Goal: Find specific page/section: Find specific page/section

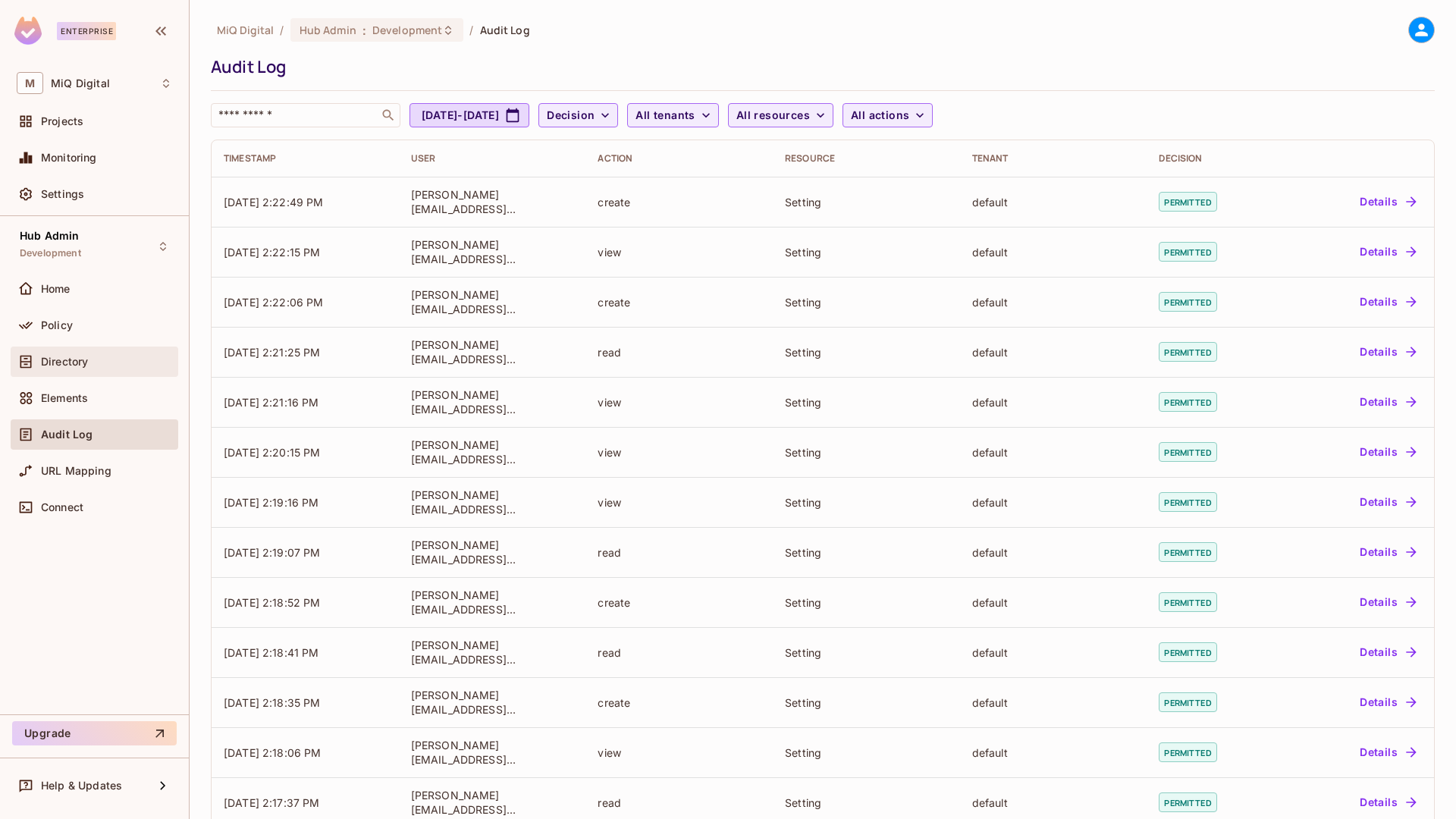
click at [60, 366] on span "Directory" at bounding box center [64, 362] width 47 height 12
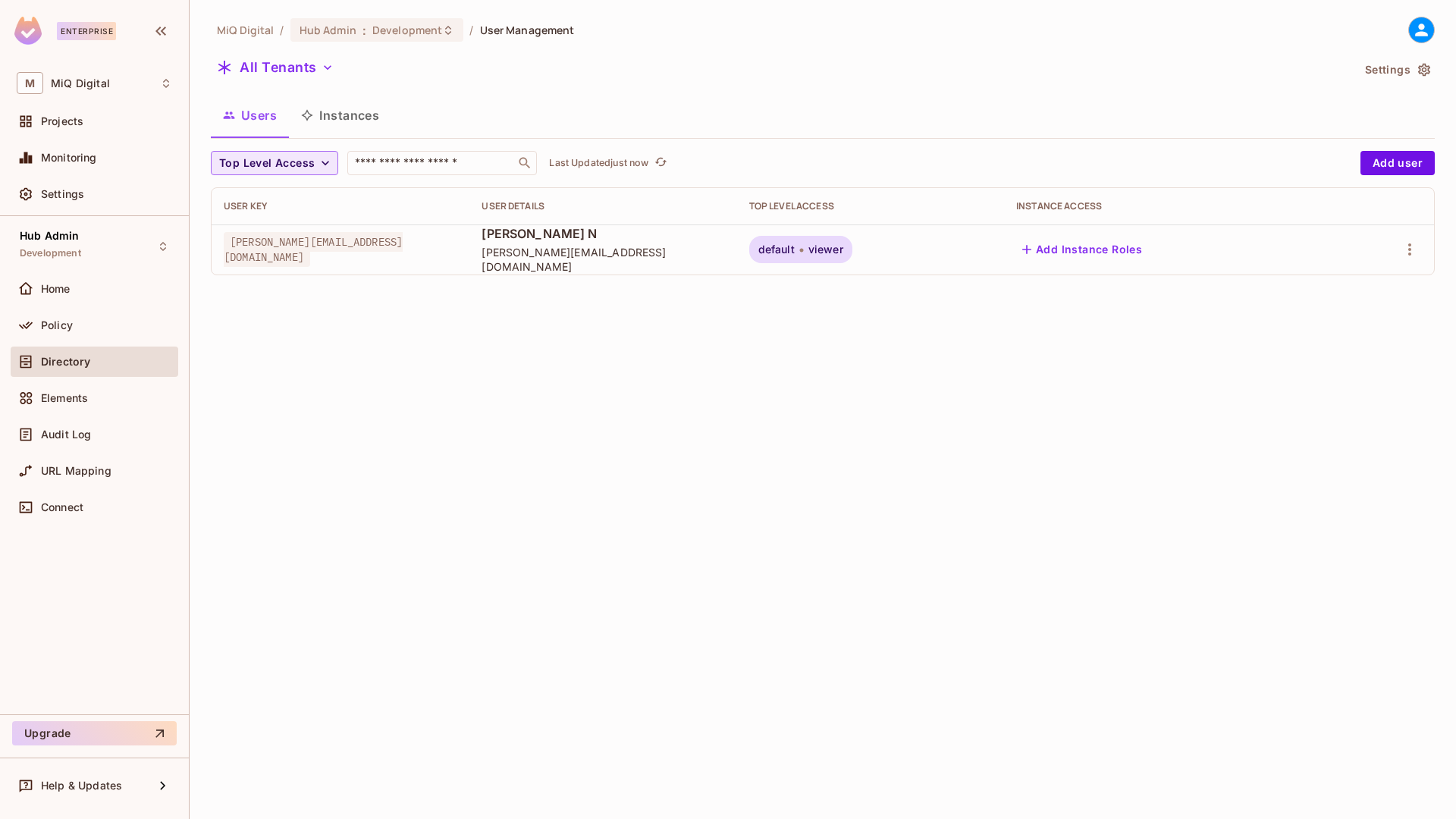
click at [264, 162] on span "Top Level Access" at bounding box center [267, 163] width 95 height 19
click at [859, 318] on div at bounding box center [728, 410] width 1456 height 819
click at [844, 248] on span "viewer" at bounding box center [825, 250] width 35 height 12
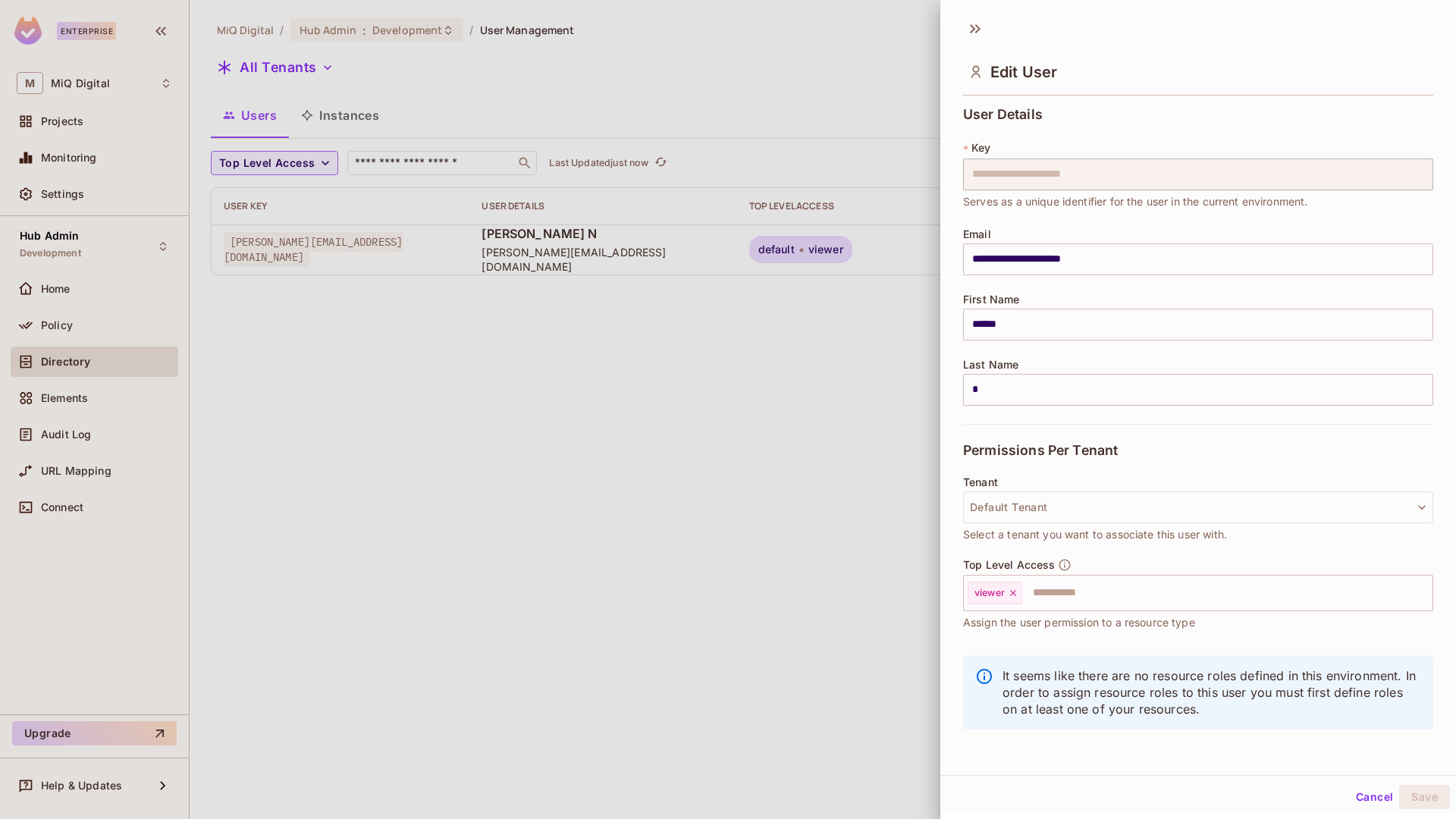
click at [615, 317] on div at bounding box center [728, 410] width 1456 height 819
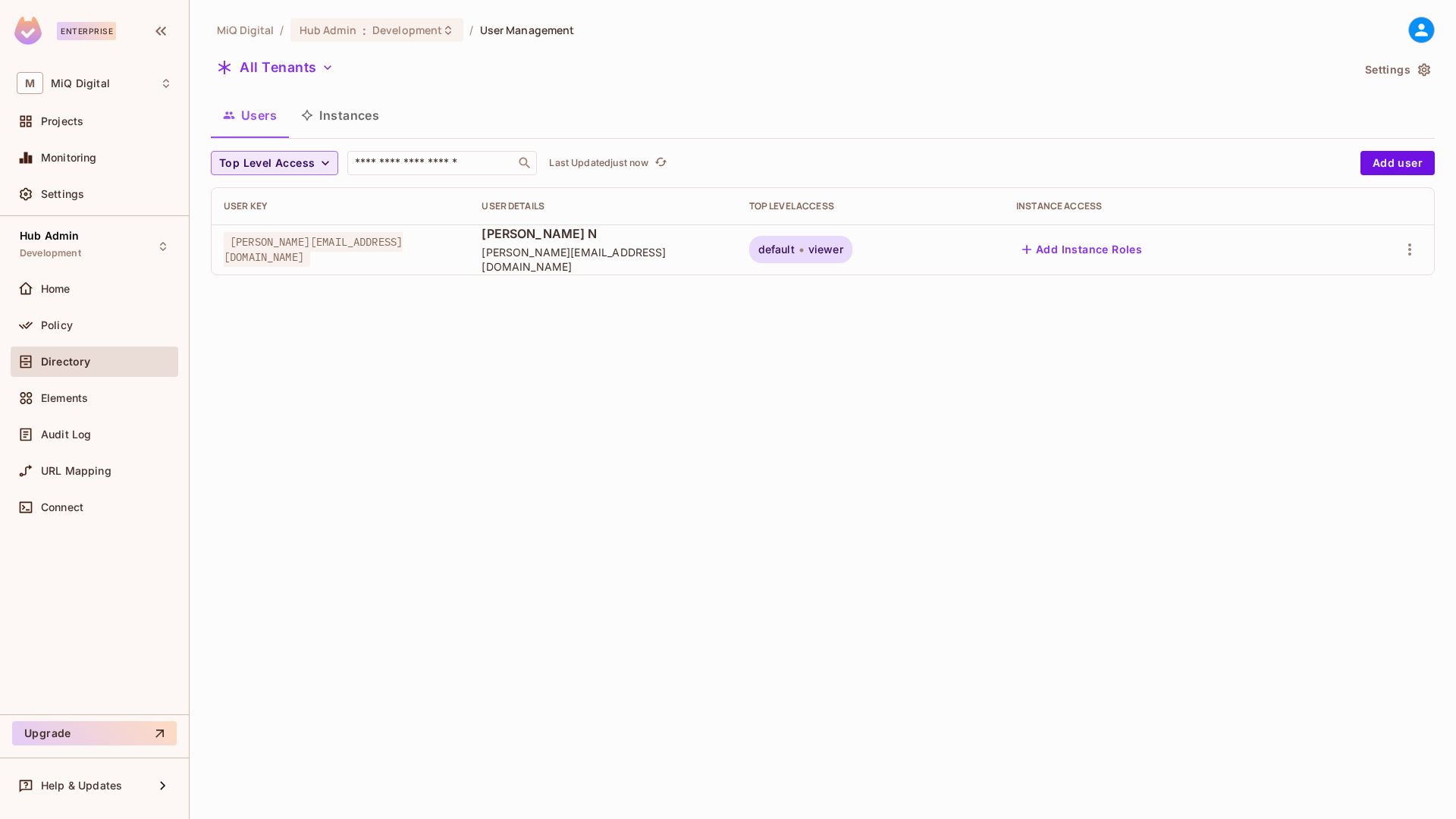
click at [259, 170] on span "Top Level Access" at bounding box center [267, 163] width 95 height 19
click at [399, 317] on div at bounding box center [728, 410] width 1456 height 819
click at [88, 363] on span "Directory" at bounding box center [65, 362] width 49 height 12
click at [275, 60] on button "All Tenants" at bounding box center [275, 68] width 129 height 25
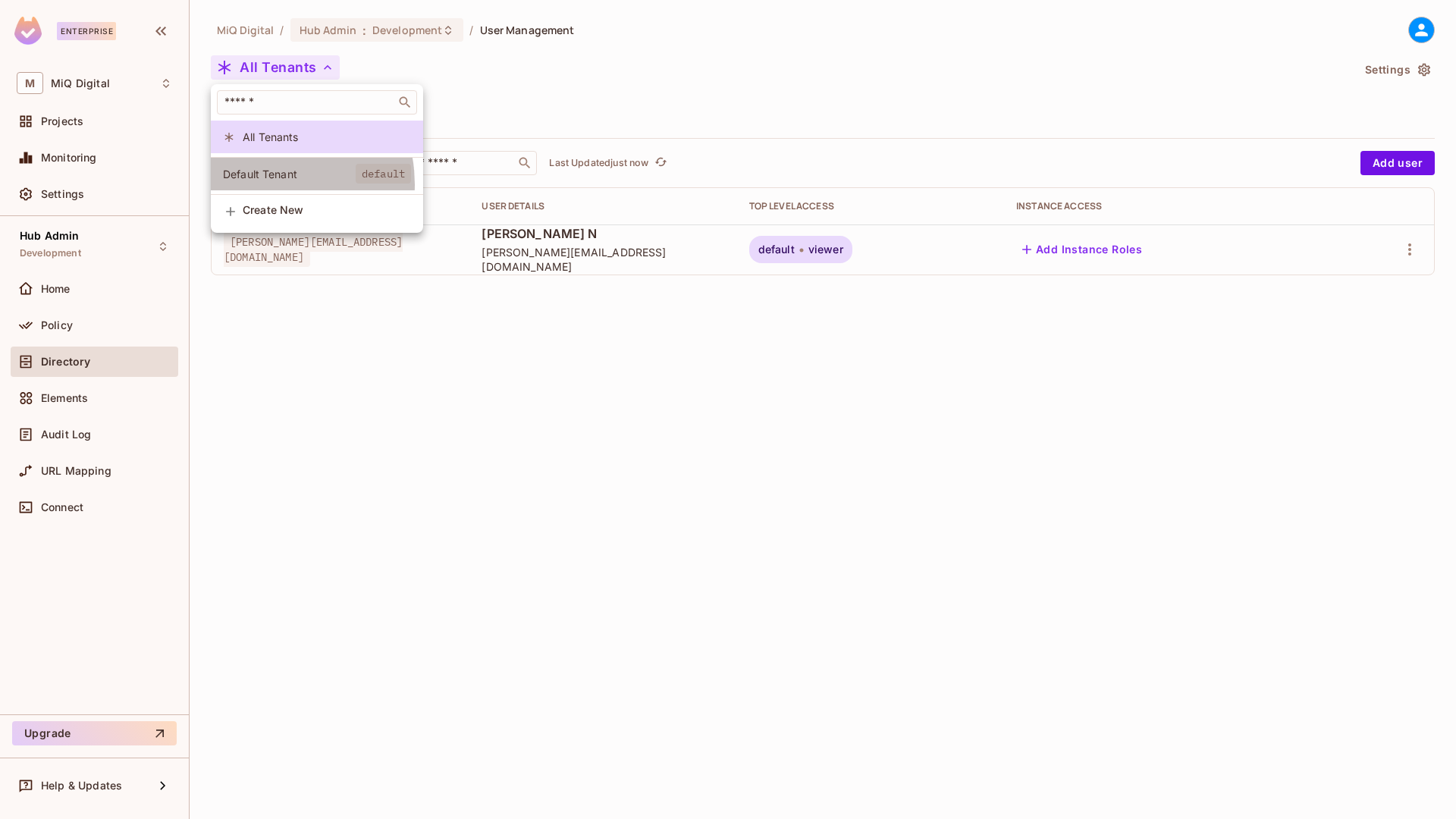
click at [262, 184] on li "Default Tenant default" at bounding box center [317, 174] width 212 height 32
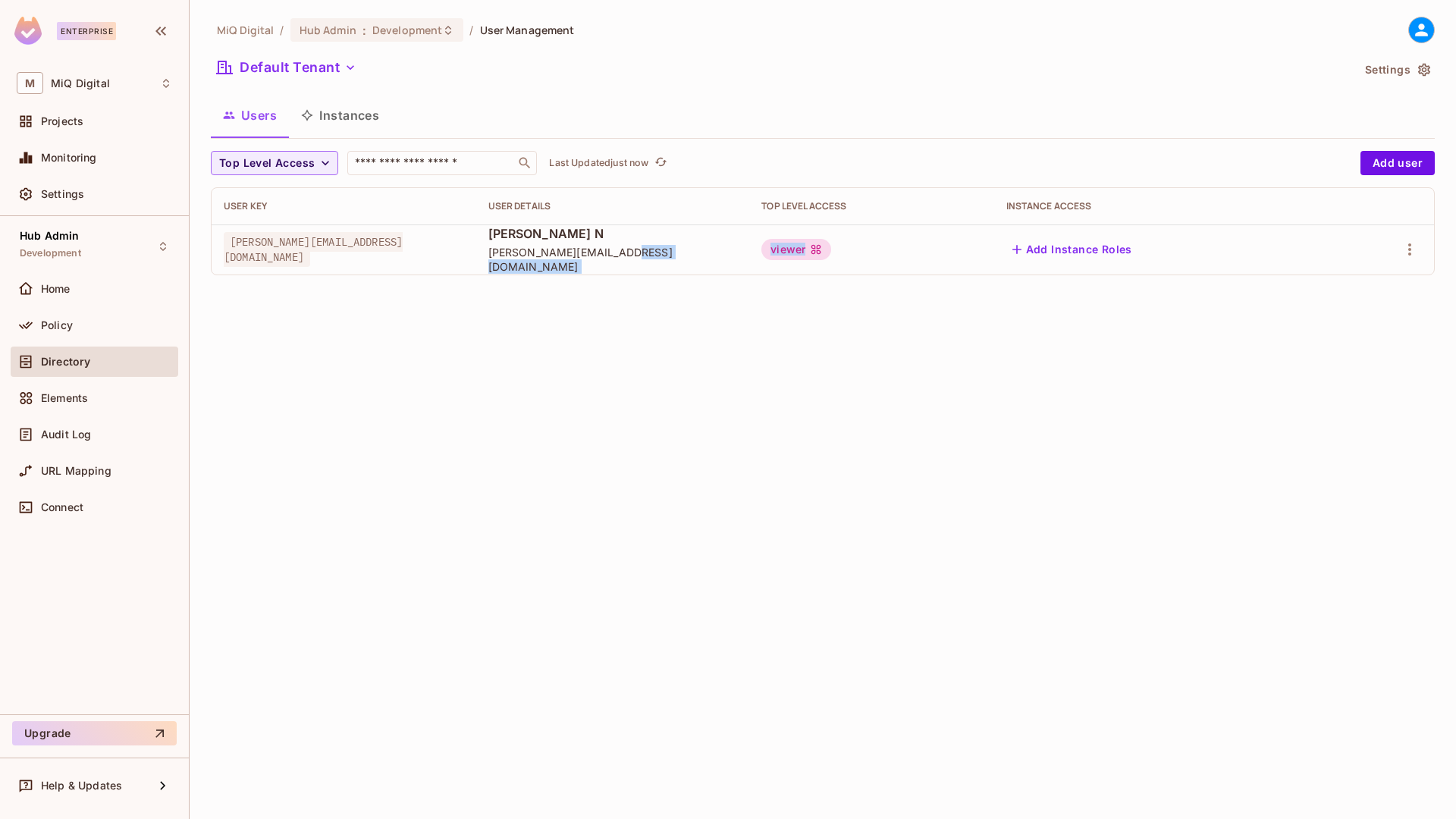
drag, startPoint x: 782, startPoint y: 254, endPoint x: 916, endPoint y: 247, distance: 134.2
click at [916, 247] on tr "subash.n@miqdigital.com Subash N subash.n@miqdigital.com viewer Add Instance Ro…" at bounding box center [822, 249] width 1222 height 50
click at [284, 247] on span "[PERSON_NAME][EMAIL_ADDRESS][DOMAIN_NAME]" at bounding box center [313, 249] width 179 height 35
click at [68, 369] on div "Directory" at bounding box center [95, 362] width 155 height 18
click at [263, 158] on span "Top Level Access" at bounding box center [267, 163] width 95 height 19
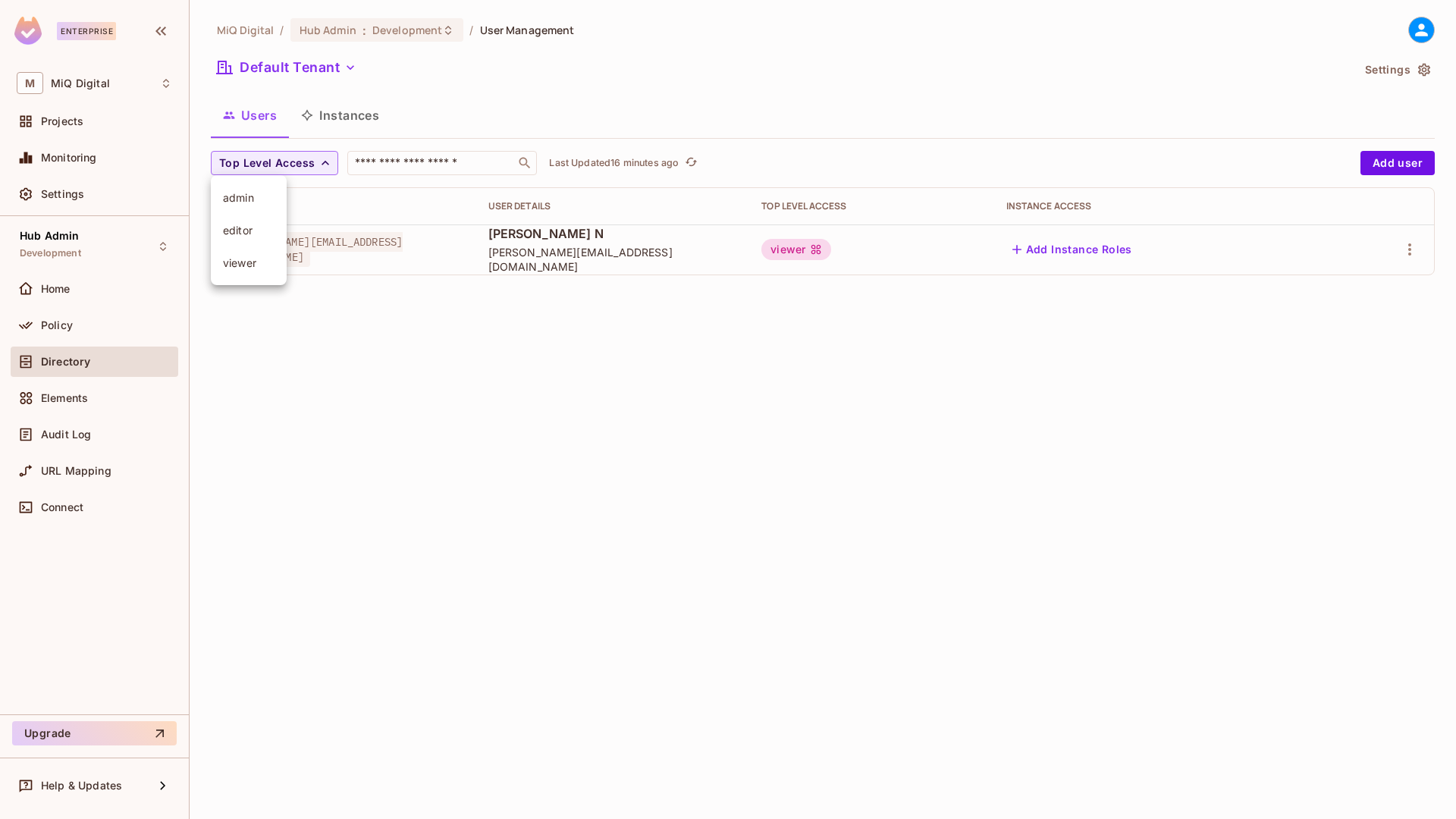
click at [254, 127] on div at bounding box center [728, 410] width 1456 height 819
click at [264, 71] on button "Default Tenant" at bounding box center [286, 68] width 151 height 25
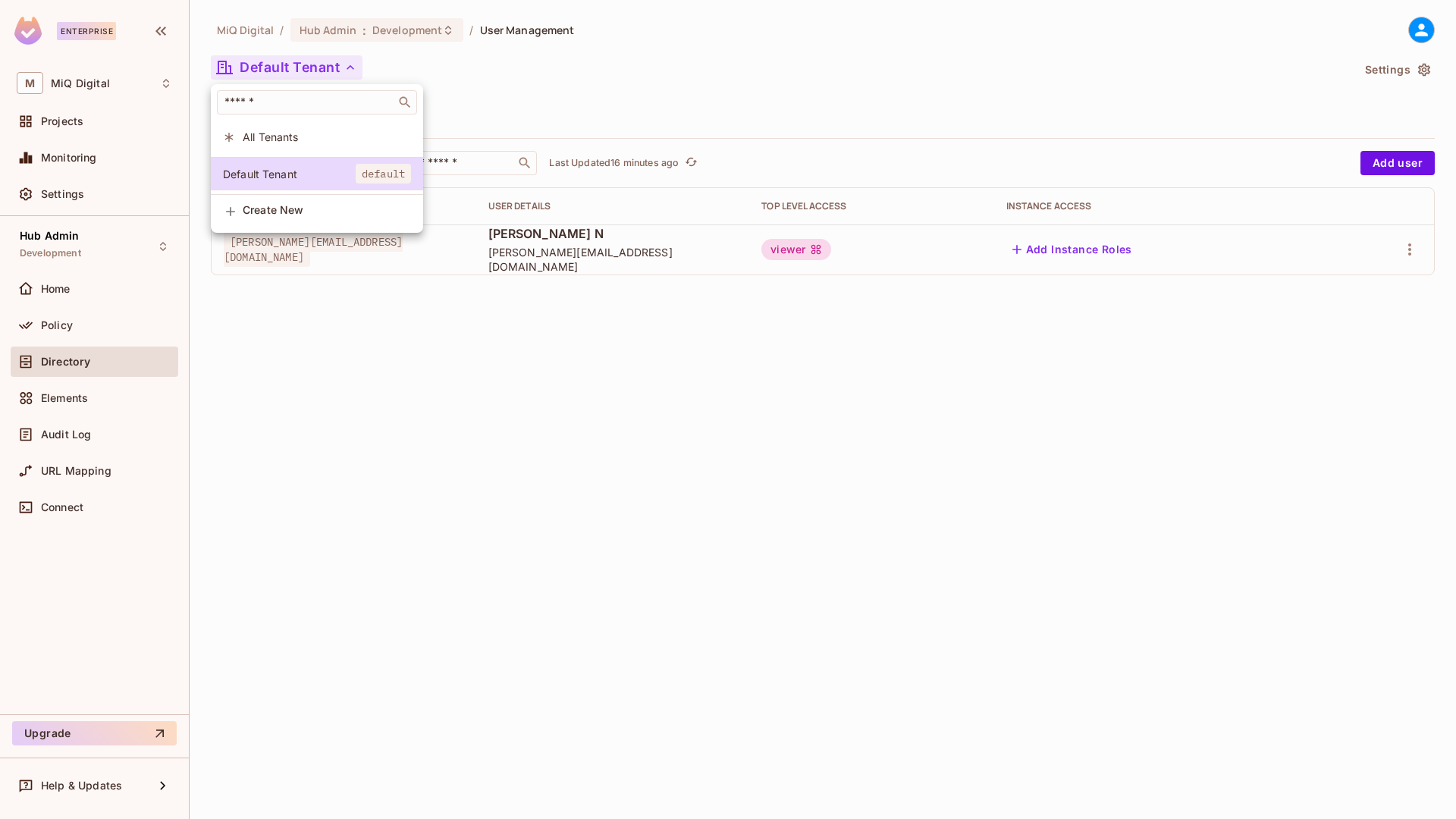
drag, startPoint x: 377, startPoint y: 366, endPoint x: 386, endPoint y: 358, distance: 12.0
click at [378, 364] on div at bounding box center [728, 410] width 1456 height 819
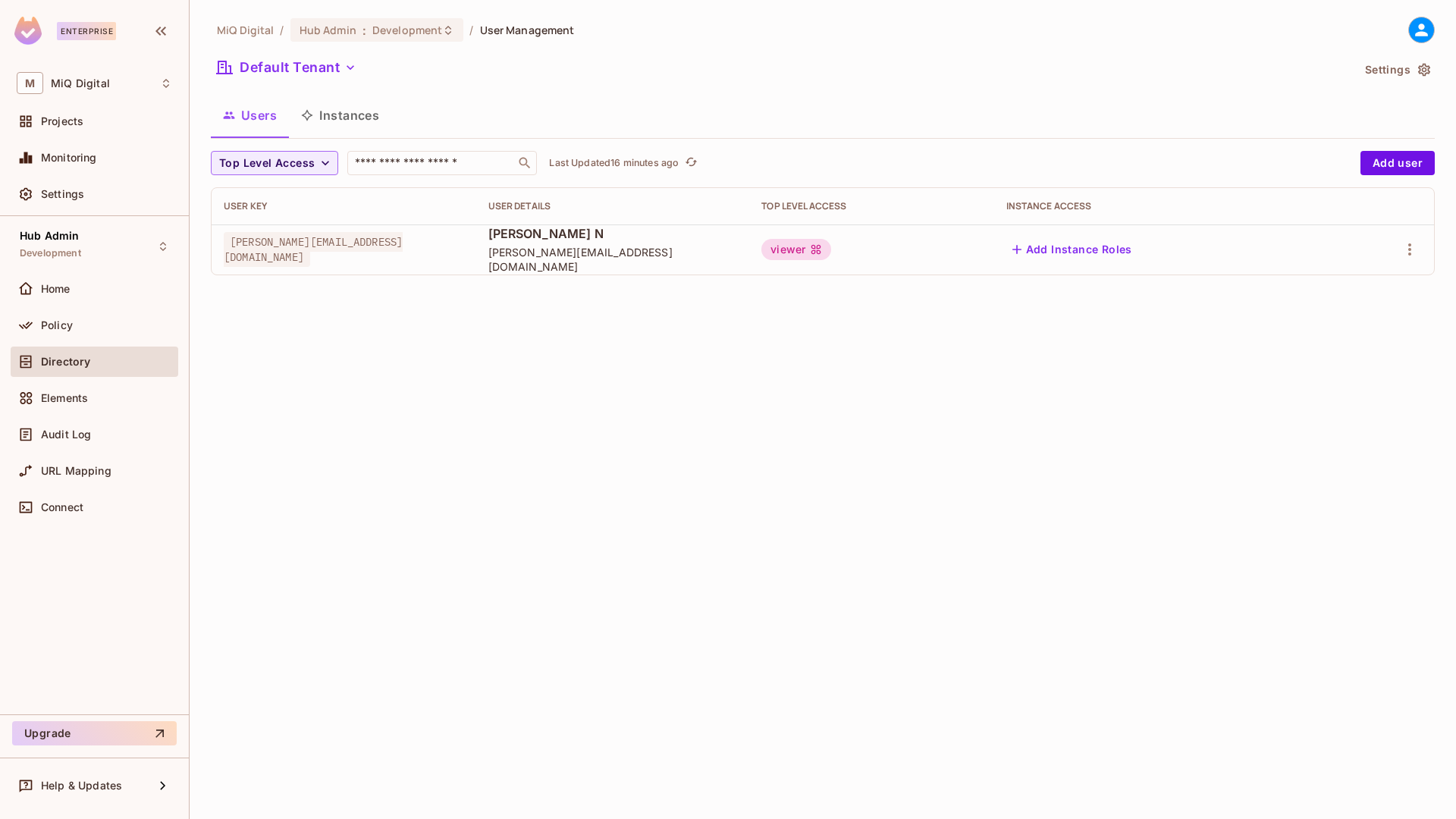
click at [344, 114] on button "Instances" at bounding box center [340, 114] width 102 height 38
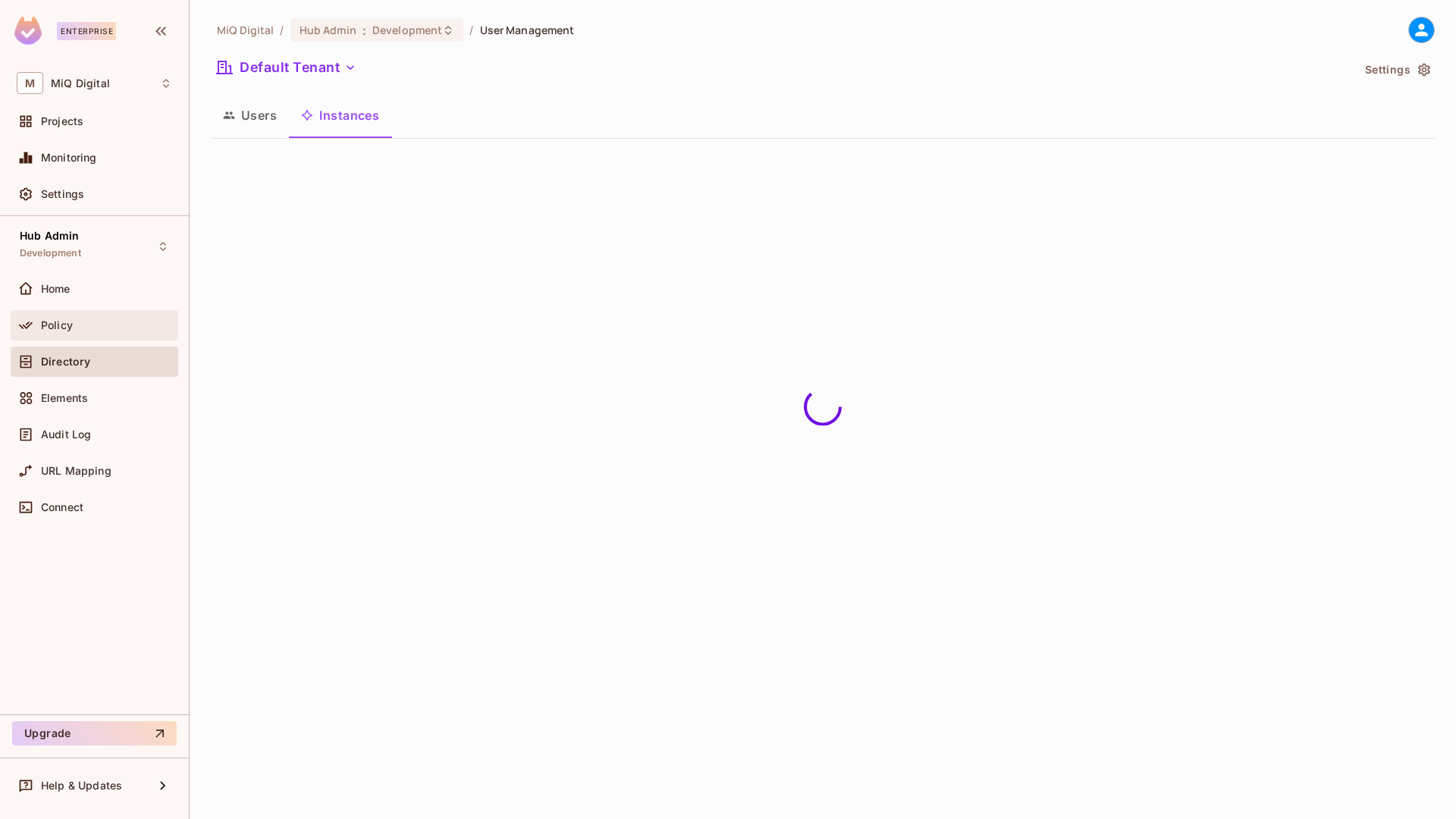
click at [82, 311] on div "Policy" at bounding box center [95, 325] width 167 height 30
